Goal: Task Accomplishment & Management: Complete application form

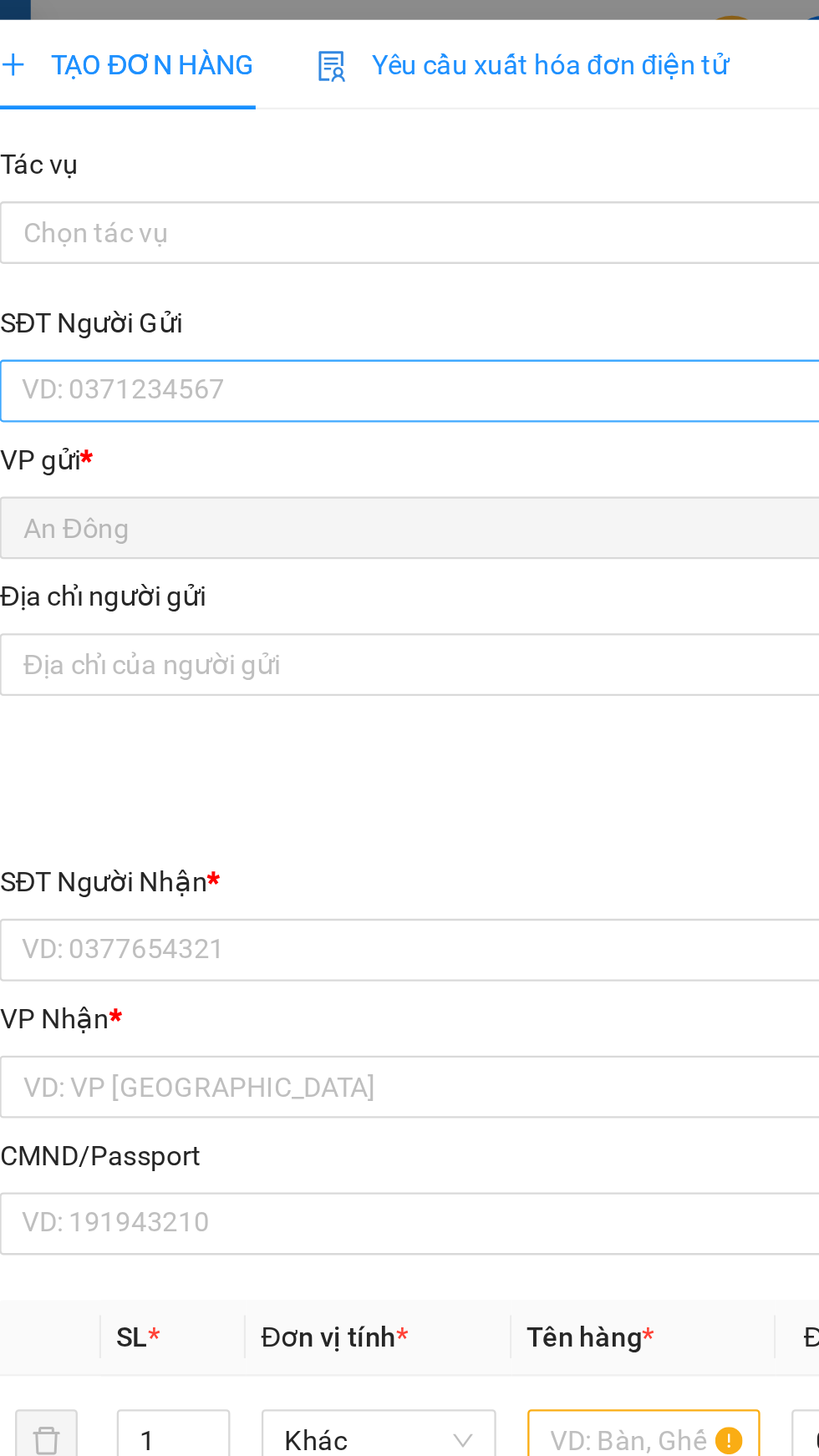
click at [217, 158] on input "SĐT Người Gửi" at bounding box center [222, 167] width 370 height 27
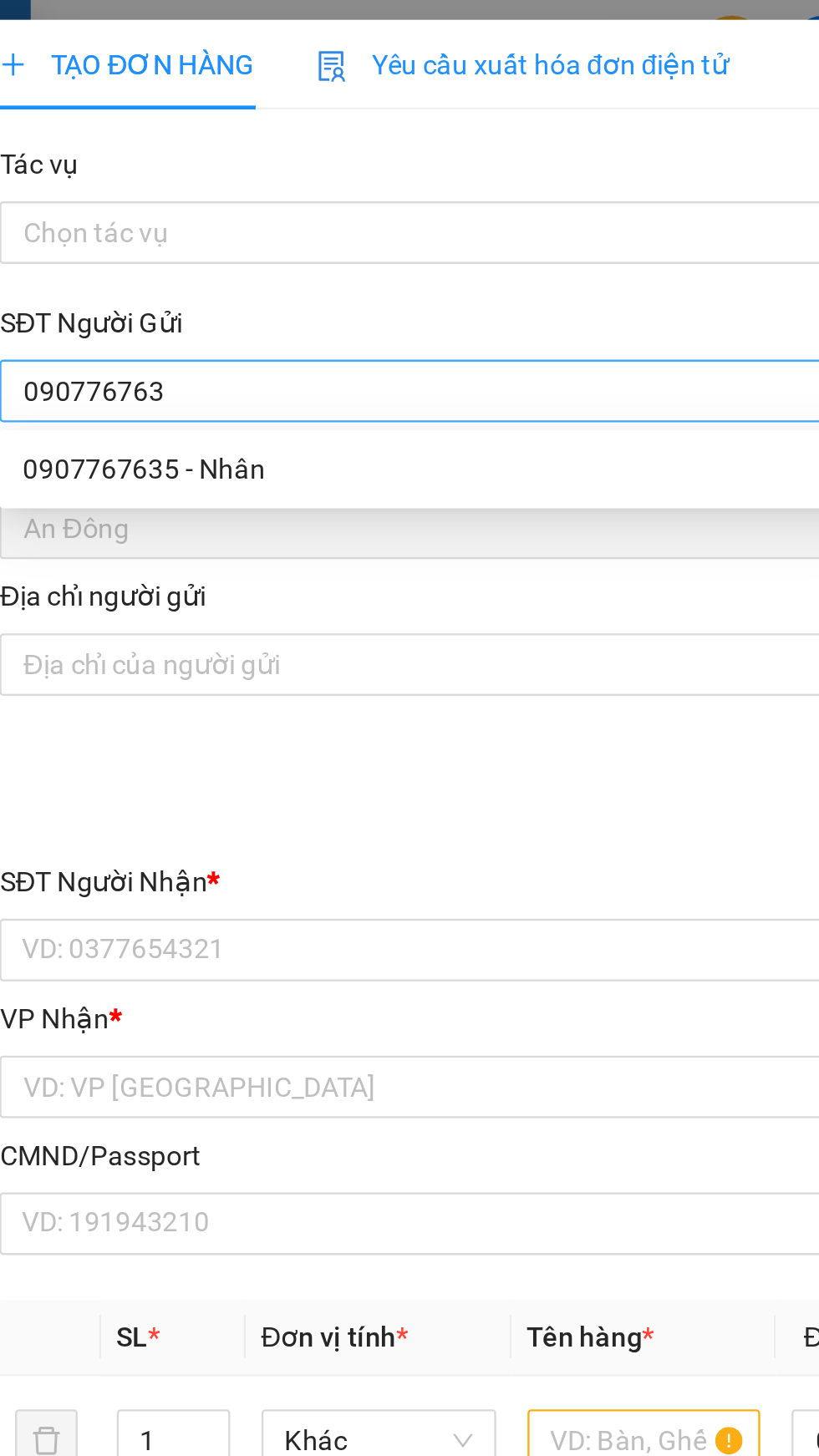
type input "0907767635"
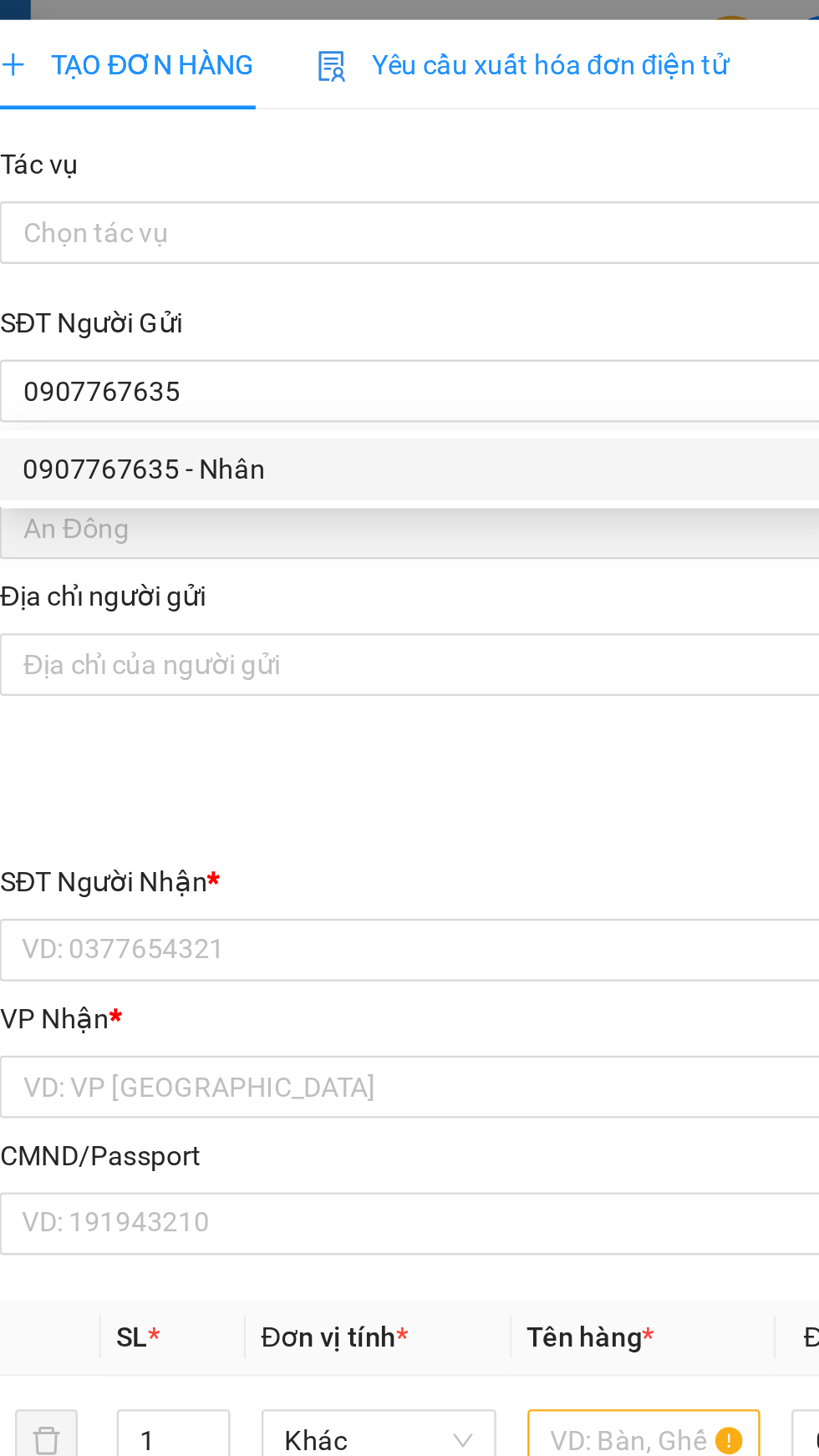
click at [227, 200] on div "0907767635 - Nhân" at bounding box center [221, 200] width 349 height 19
type input "Nhân"
type input "0977232686"
type input "BẢY"
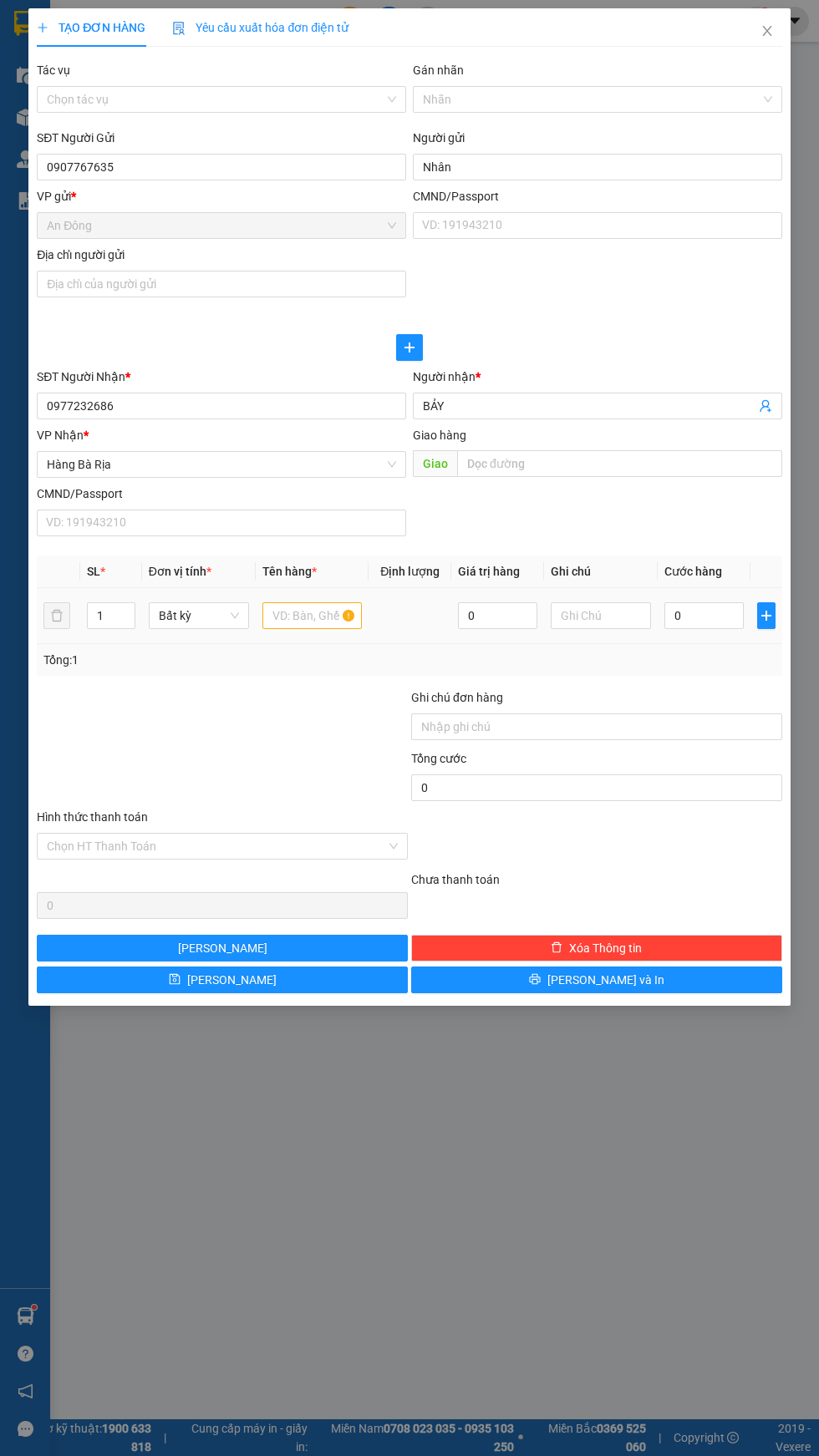
type input "0907767635"
click at [316, 622] on input "text" at bounding box center [312, 615] width 100 height 27
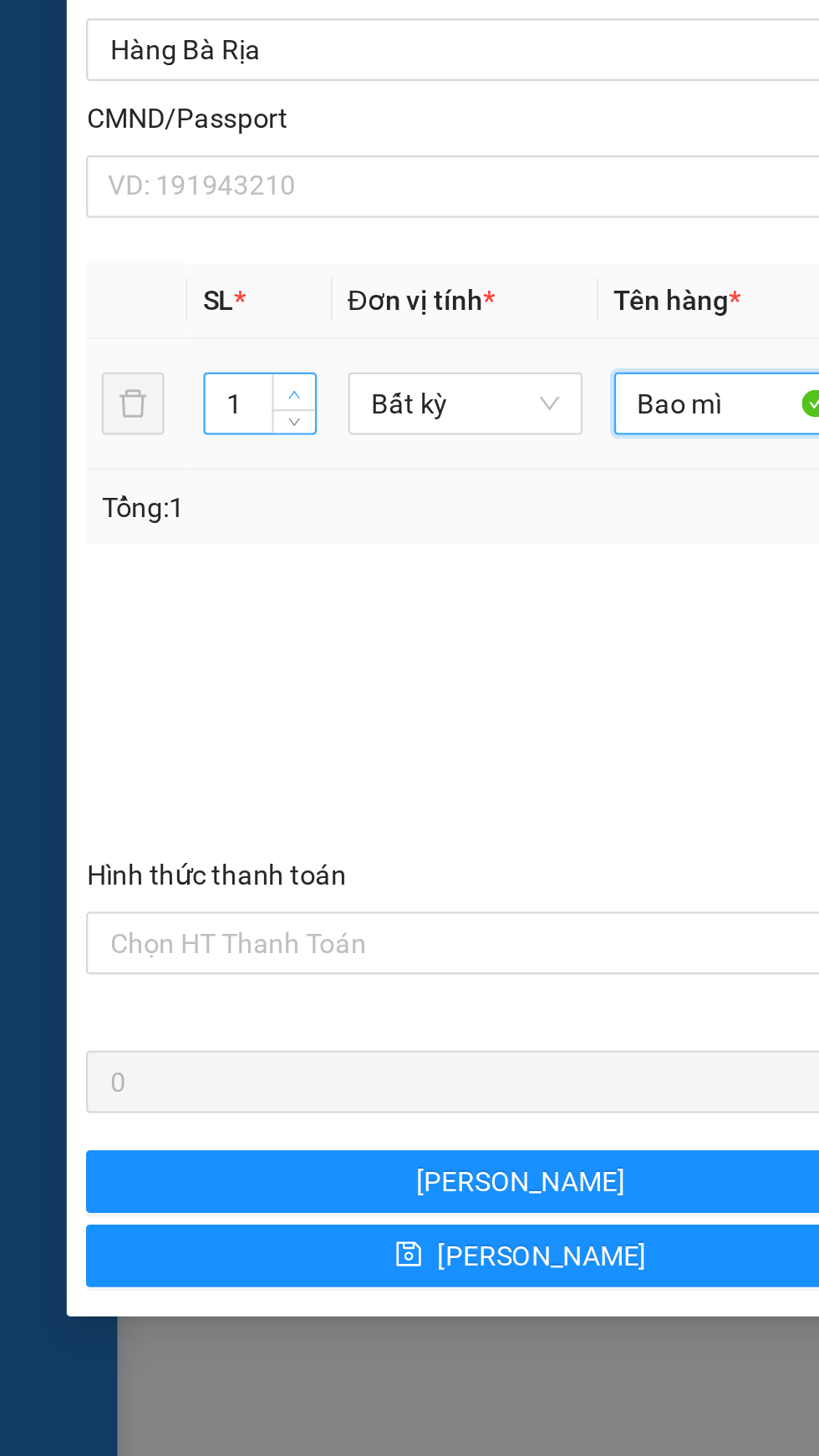
type input "Bao mì"
click at [126, 609] on icon "up" at bounding box center [126, 612] width 6 height 6
type input "2"
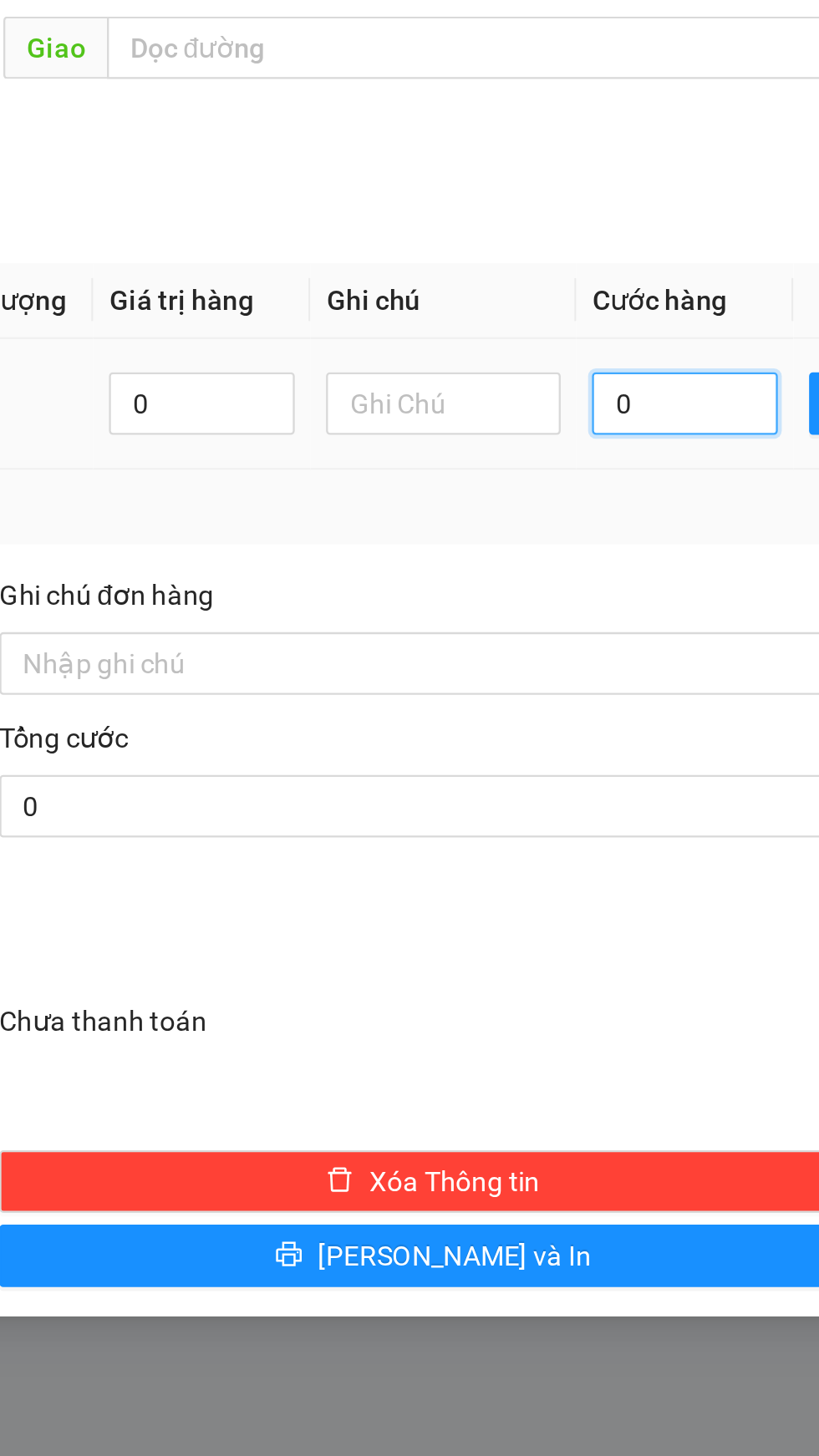
click at [701, 617] on input "0" at bounding box center [704, 615] width 80 height 27
type input "6"
type input "60"
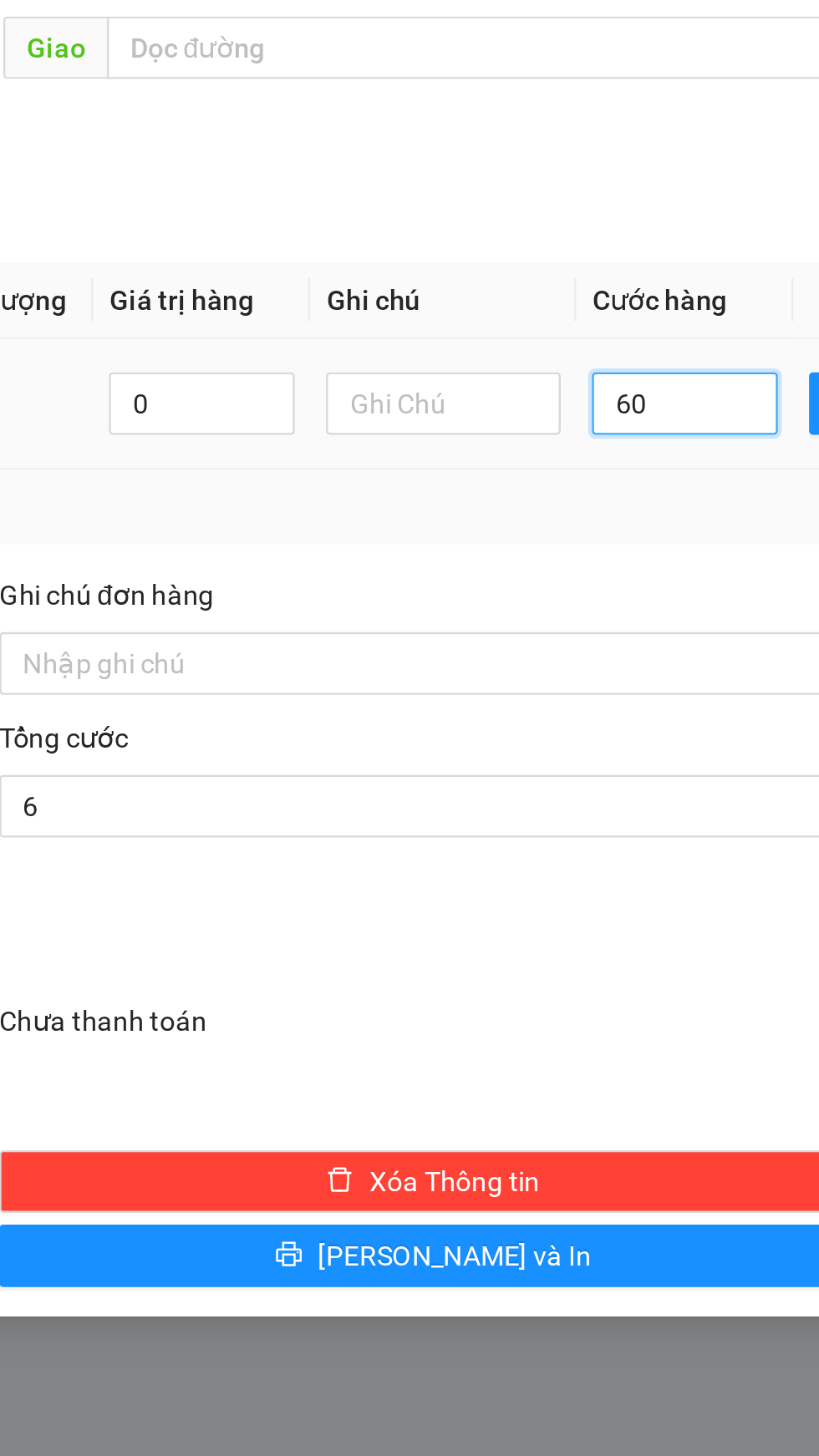
type input "60"
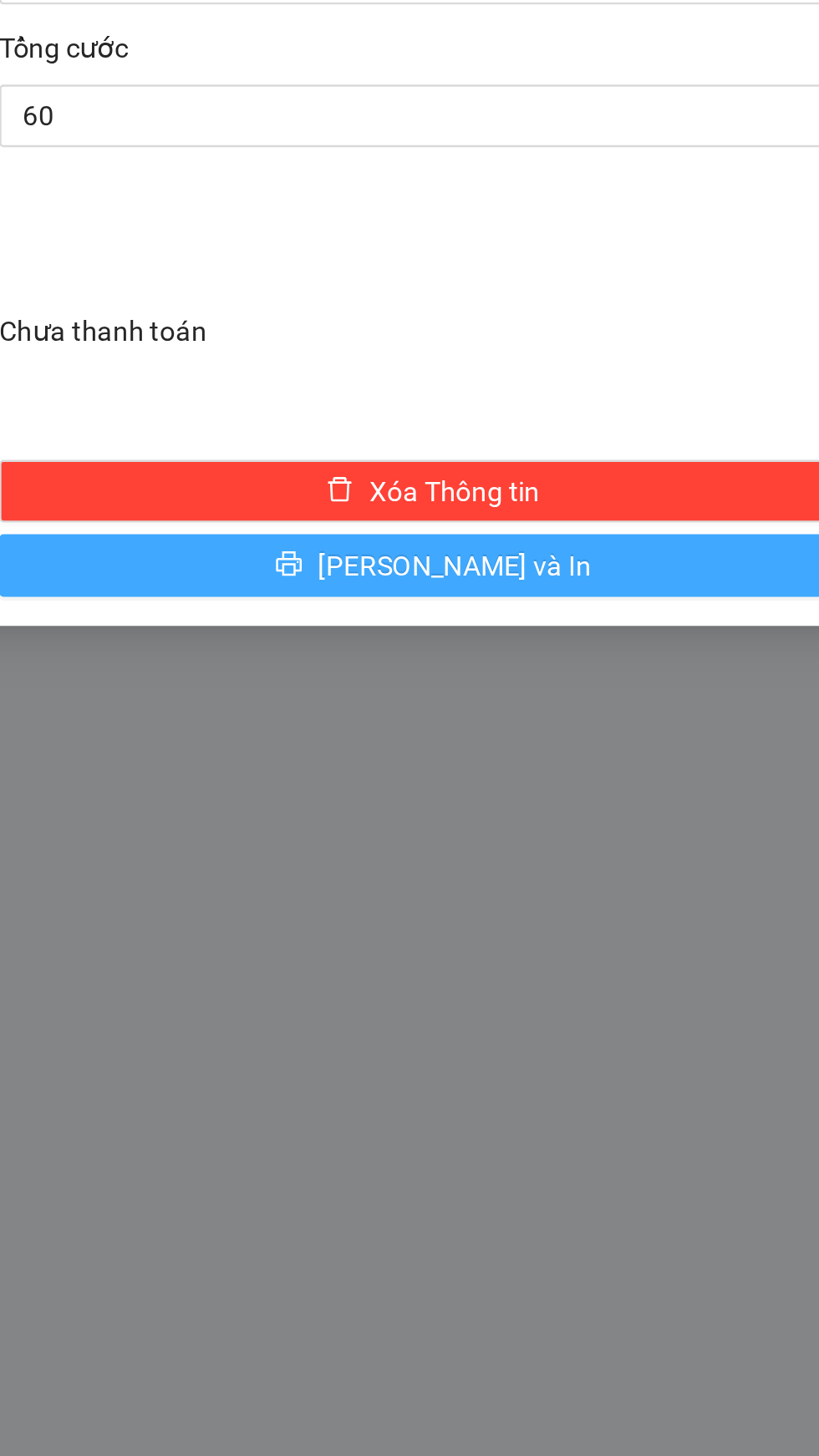
click at [675, 981] on button "[PERSON_NAME] và In" at bounding box center [596, 980] width 371 height 27
type input "60.000"
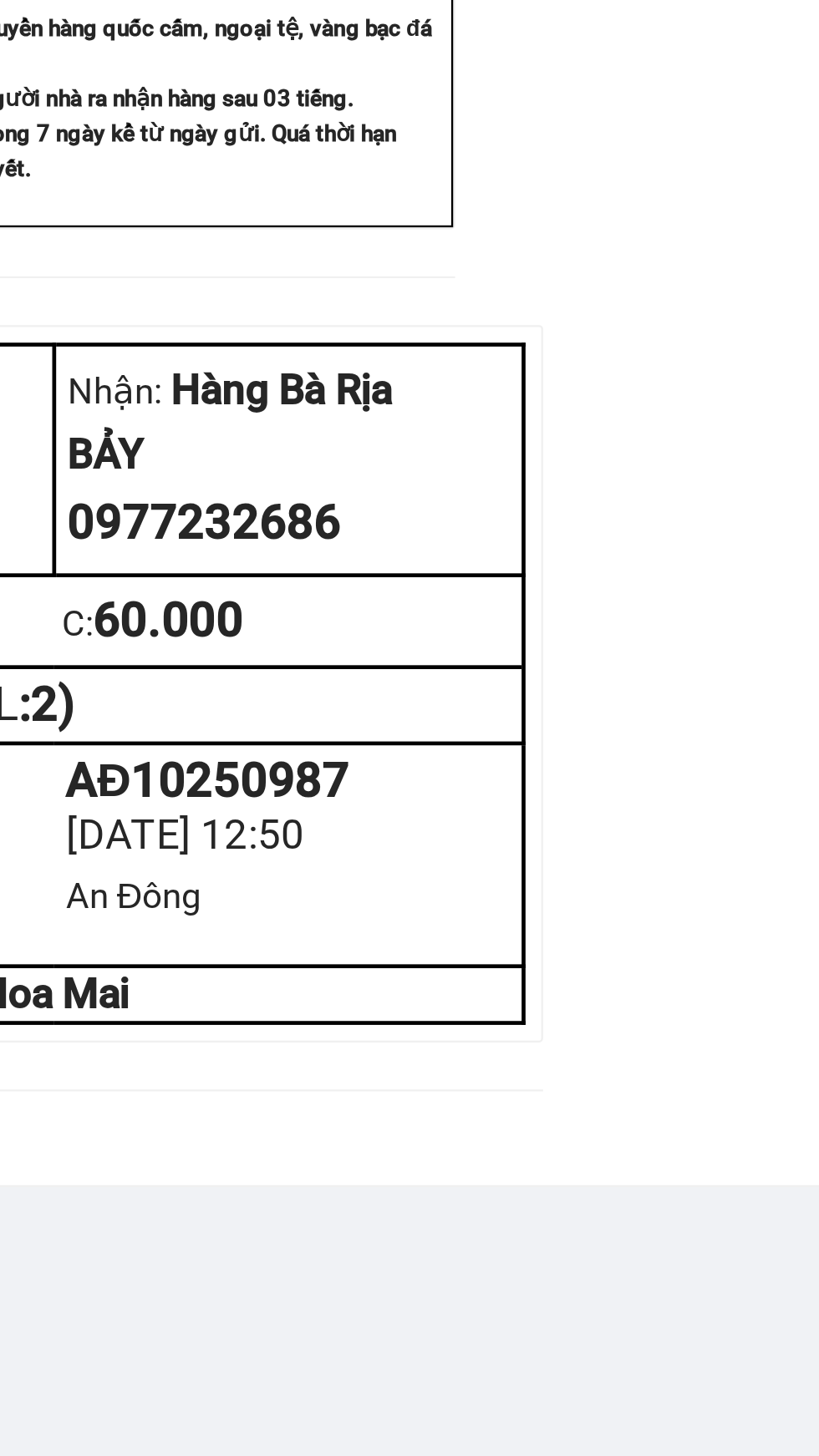
click at [757, 856] on div "Hoa Mai VP An Đông [STREET_ADDRESS][PERSON_NAME] 0899516262 VP Hàng Bà Rịa Q…" at bounding box center [434, 684] width 710 height 1079
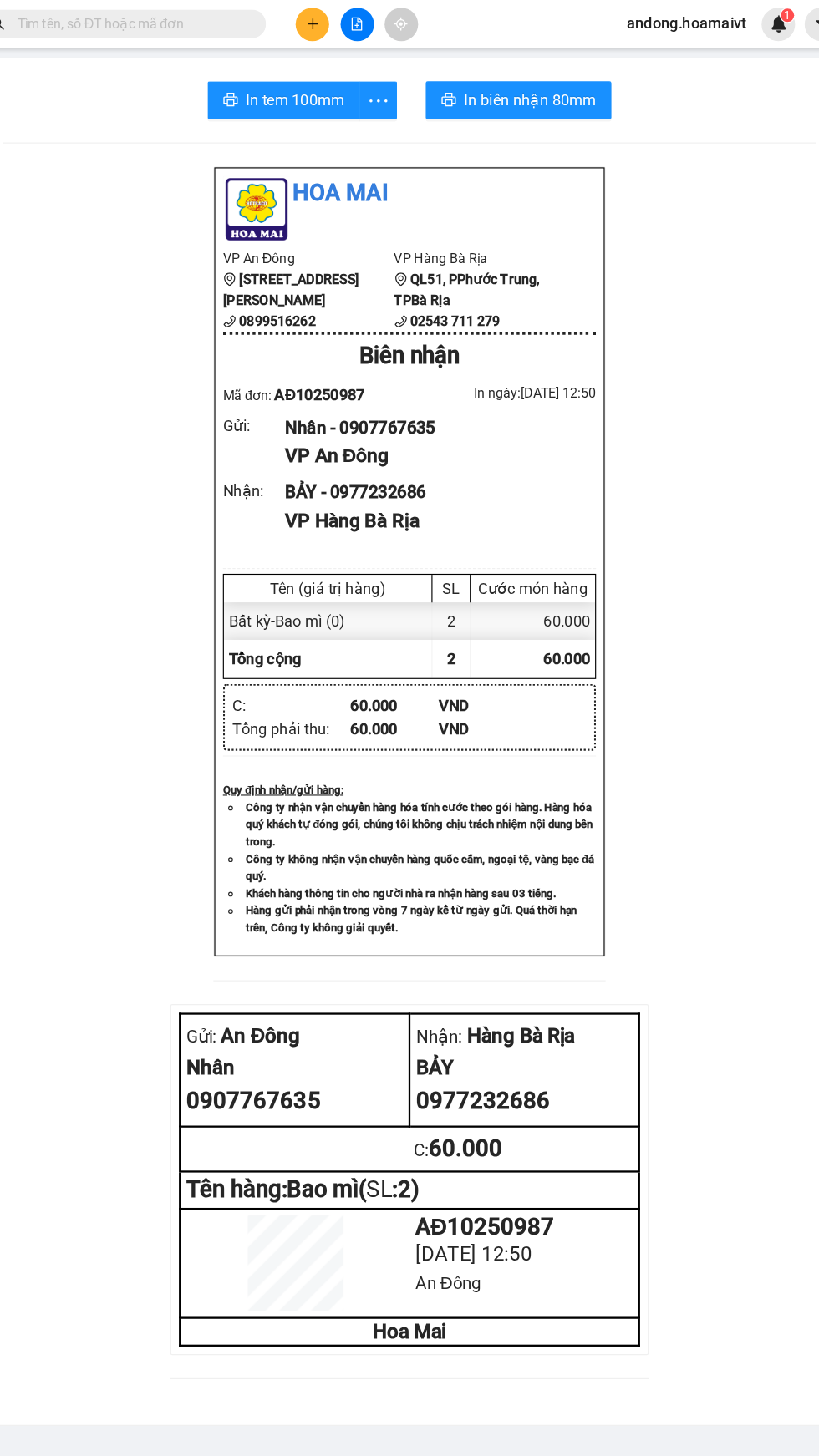
click at [349, 20] on icon "plus" at bounding box center [349, 20] width 9 height 1
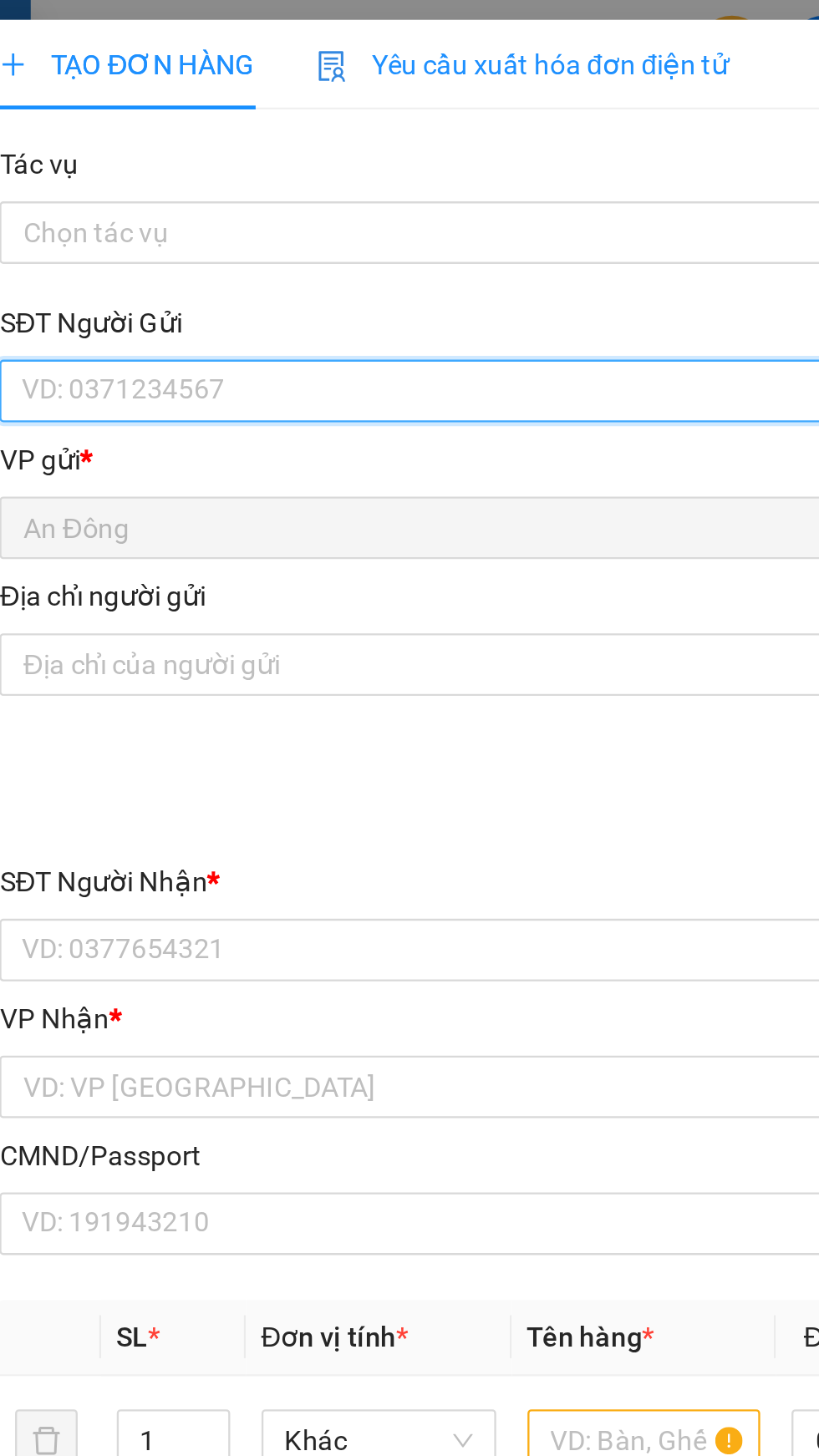
click at [210, 169] on input "SĐT Người Gửi" at bounding box center [222, 167] width 370 height 27
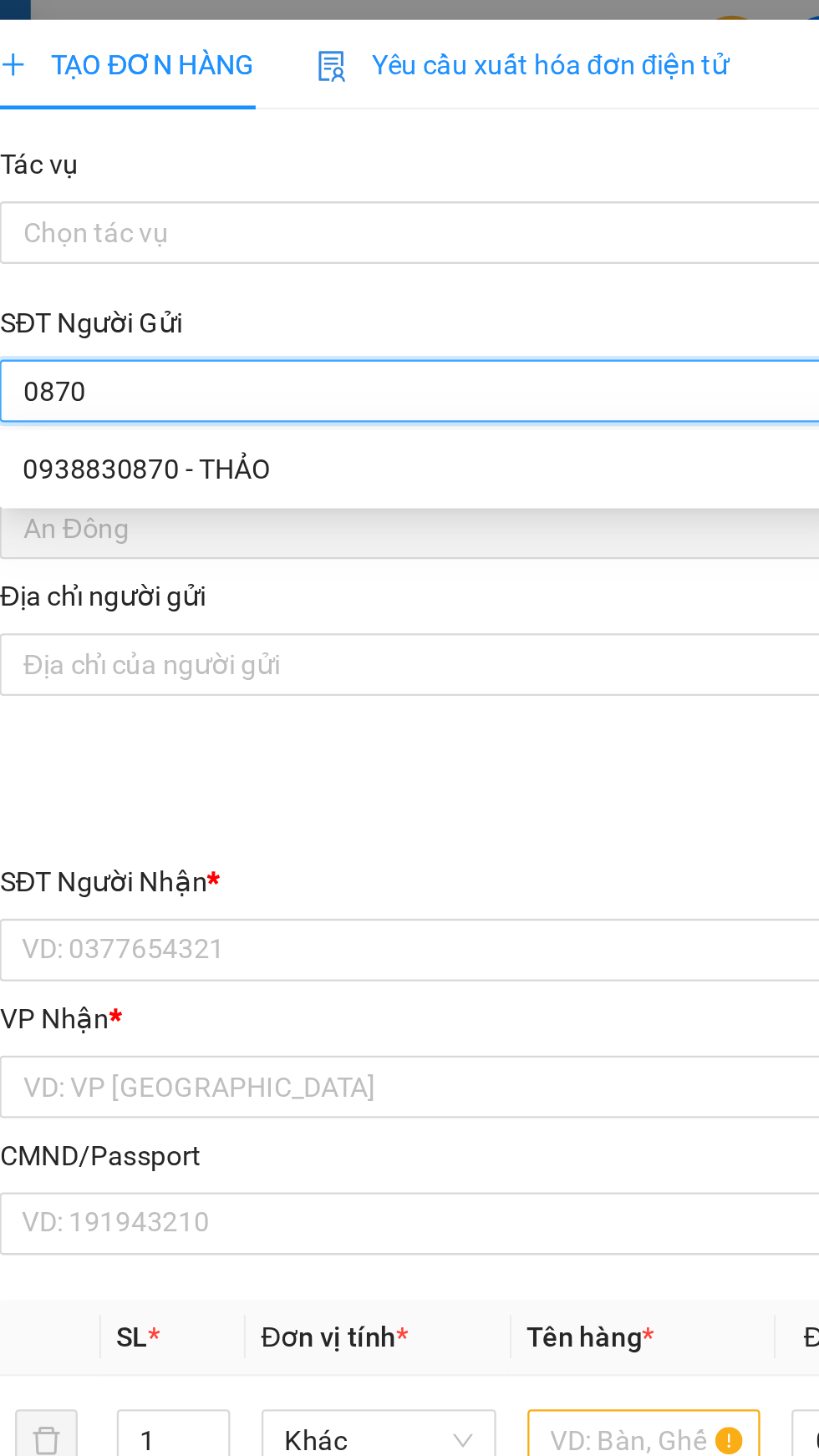
click at [221, 210] on div "0938830870 - THẢO" at bounding box center [222, 201] width 370 height 27
type input "0938830870"
type input "THẢO"
type input "0908593439"
type input "QUỲ"
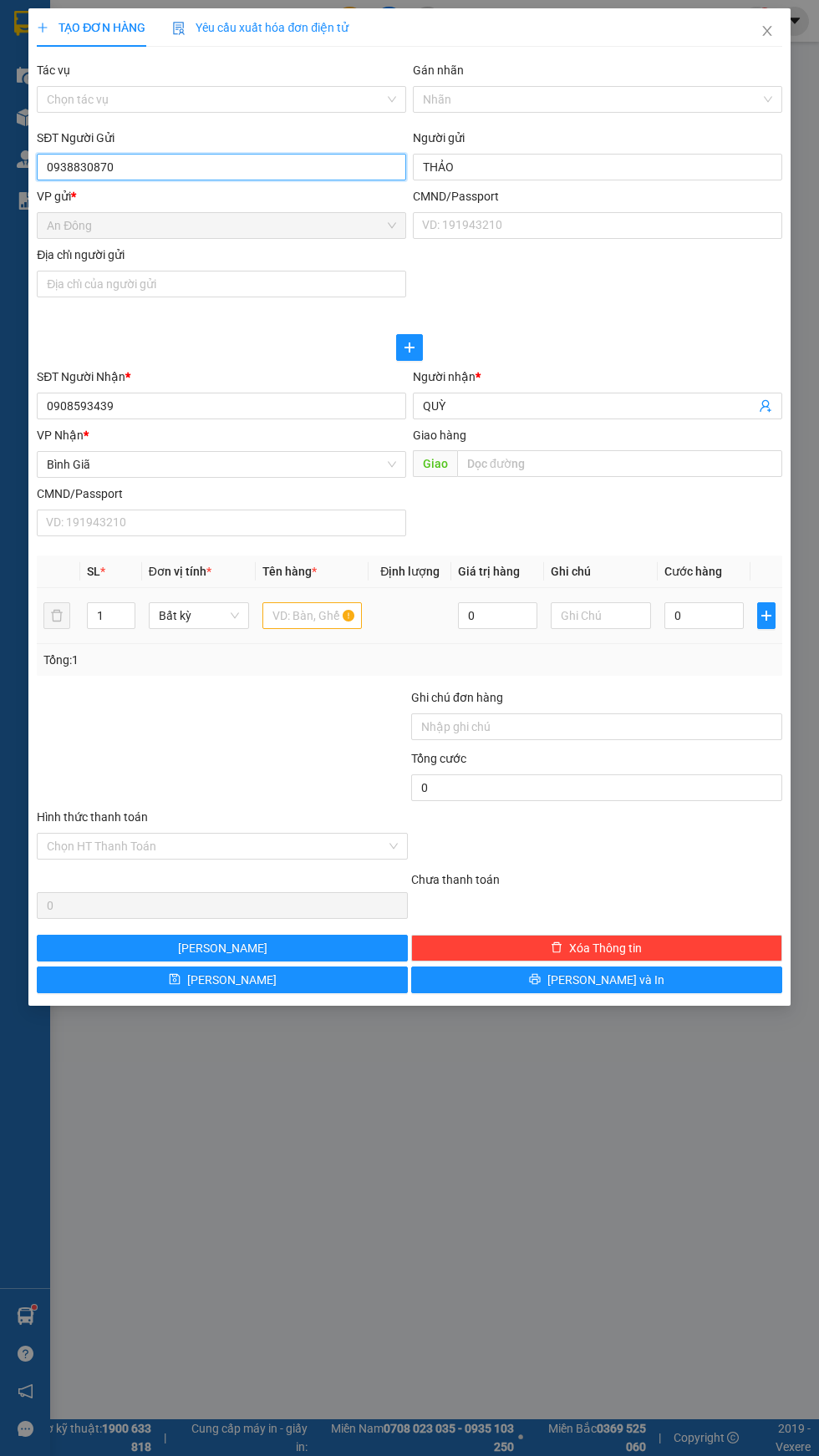
type input "0938830870"
click at [325, 615] on input "text" at bounding box center [312, 615] width 100 height 27
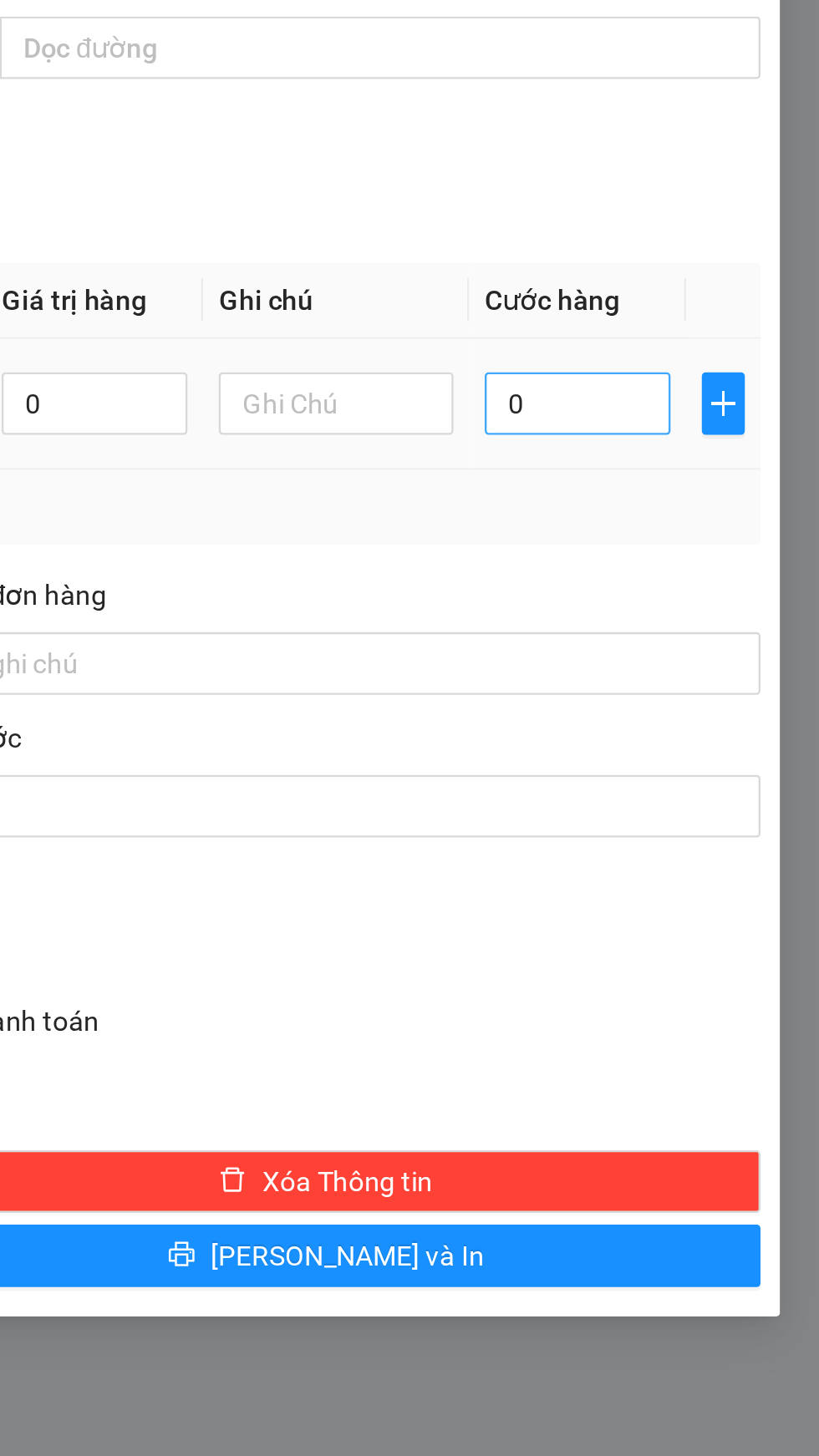
type input "Bao đen"
click at [676, 613] on input "0" at bounding box center [704, 615] width 80 height 27
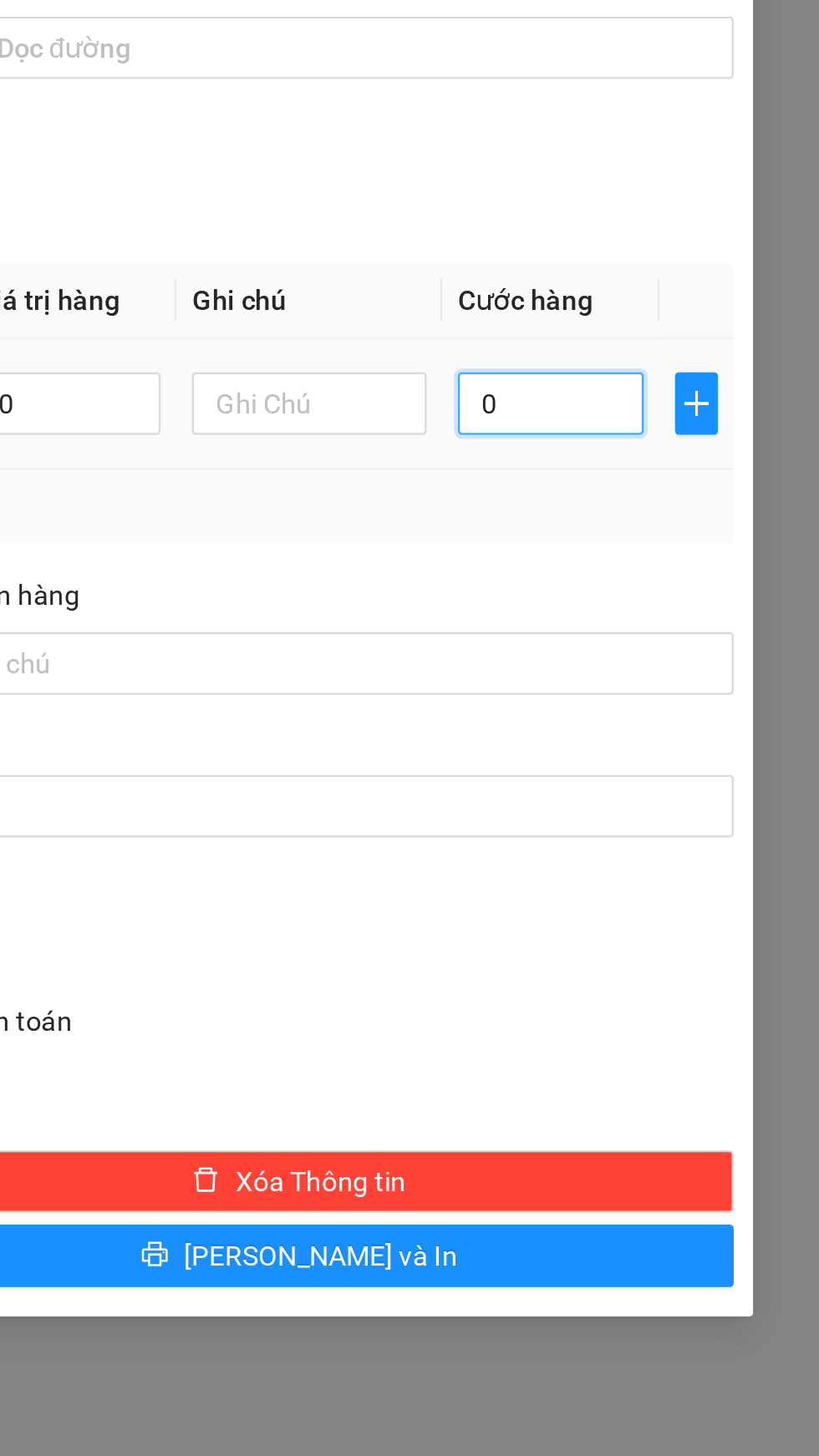
type input "4"
type input "0"
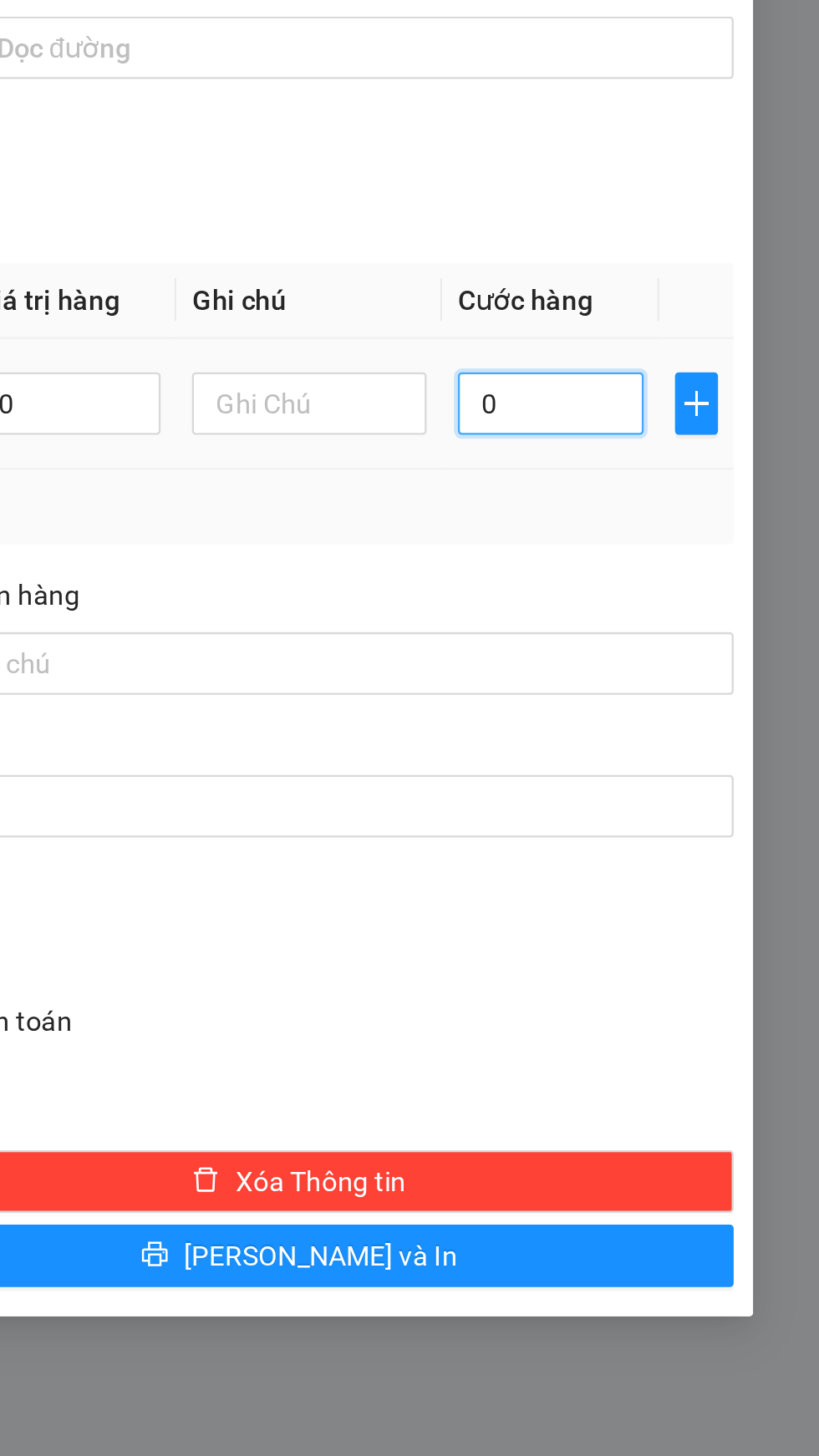
type input "0"
click at [665, 609] on input "0" at bounding box center [704, 615] width 80 height 27
type input "30"
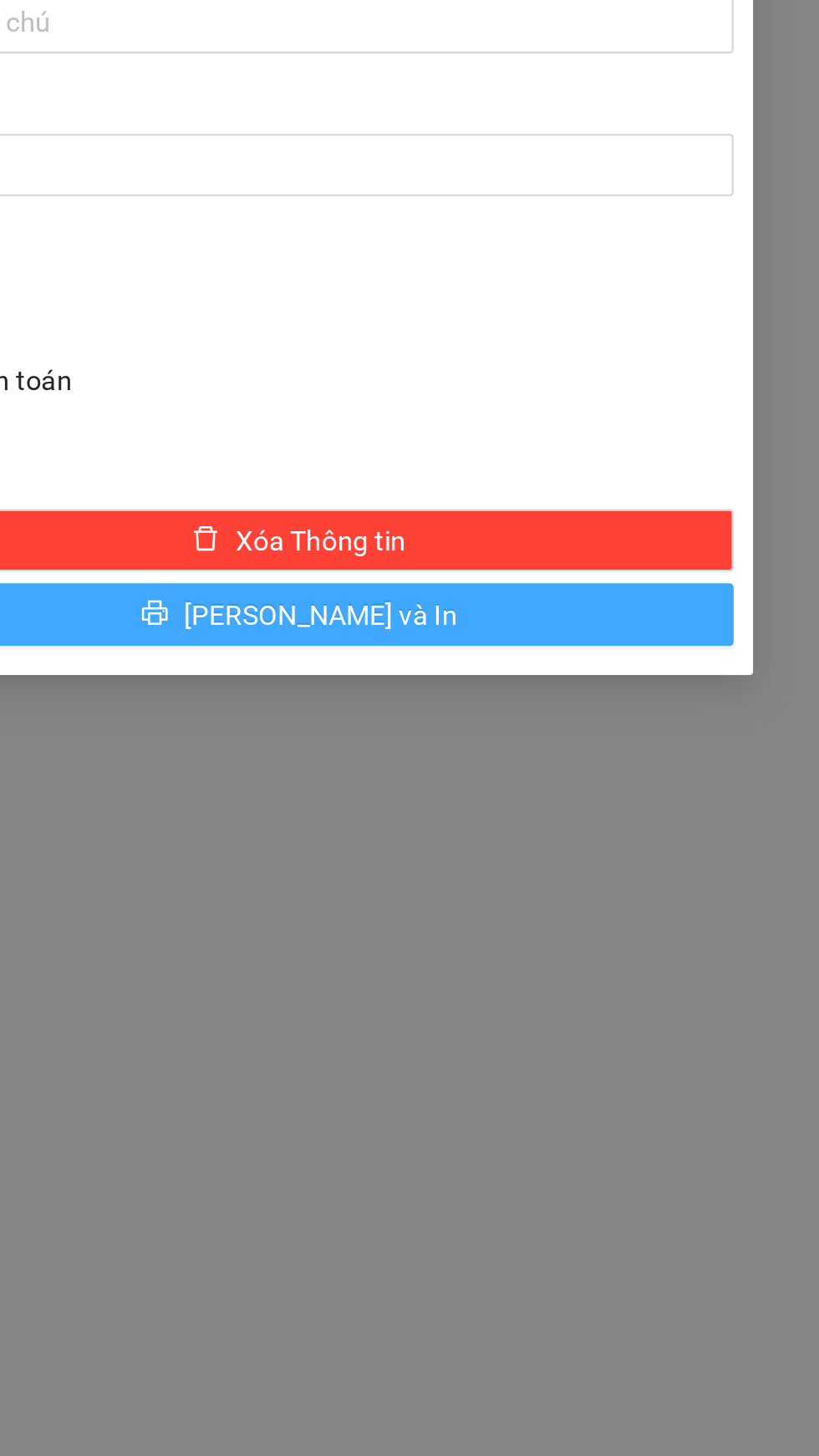
click at [692, 983] on button "[PERSON_NAME] và In" at bounding box center [596, 980] width 371 height 27
type input "30.000"
